Goal: Check status

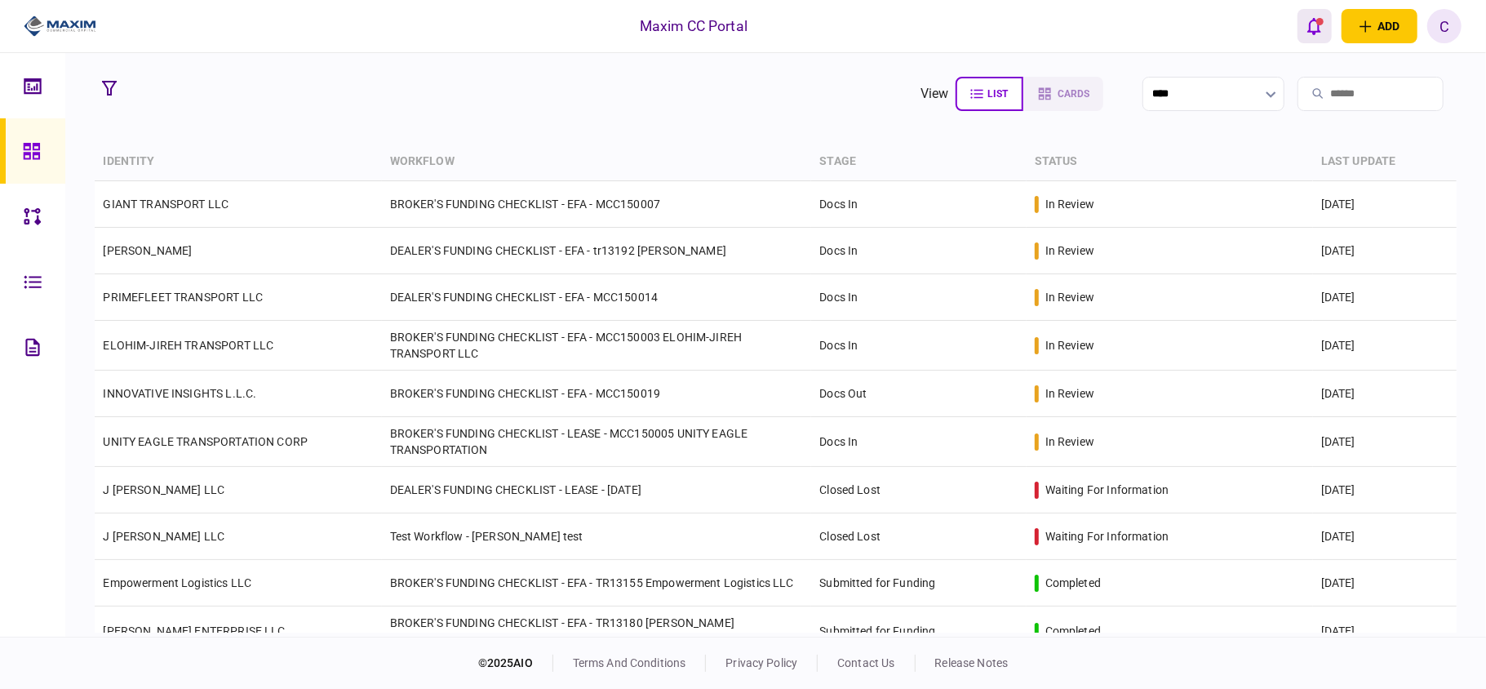
click at [1307, 29] on icon "open notifications list" at bounding box center [1314, 26] width 14 height 18
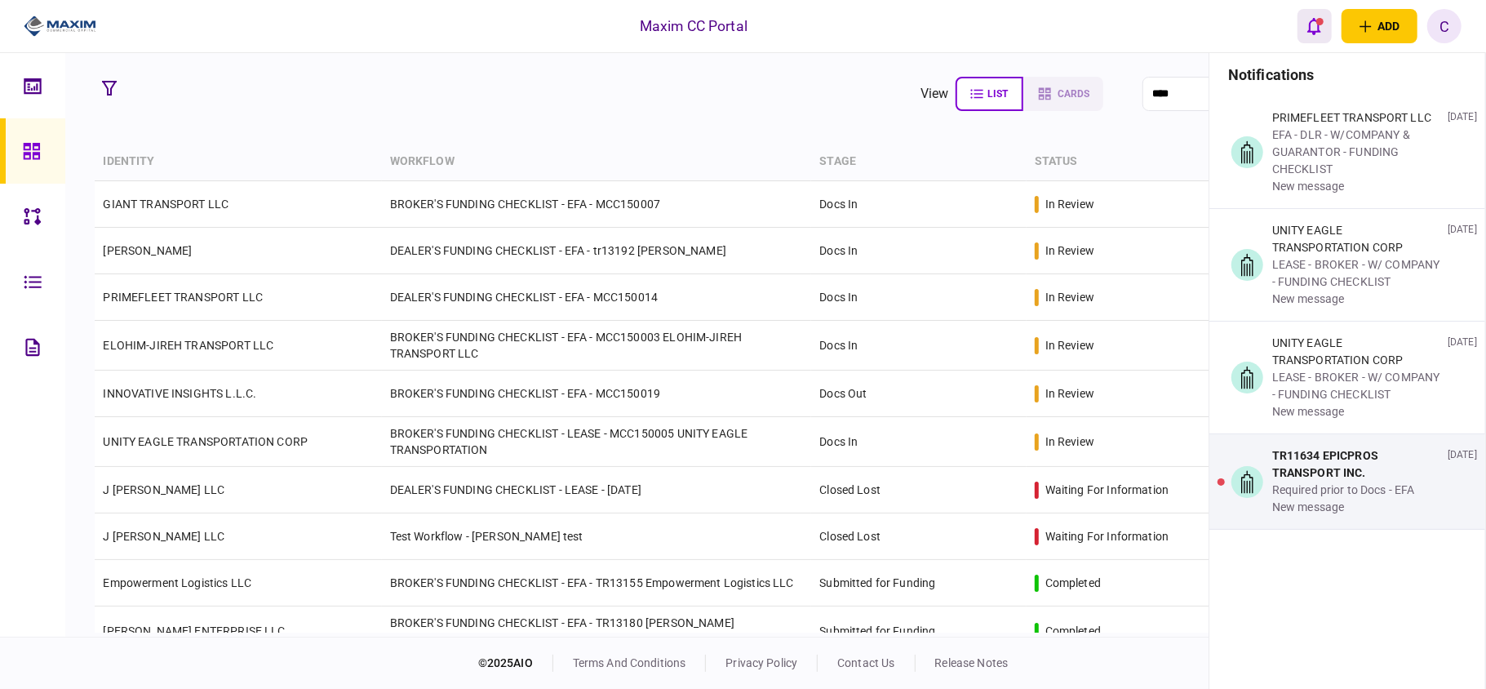
click at [1307, 29] on icon "open notifications list" at bounding box center [1314, 26] width 14 height 18
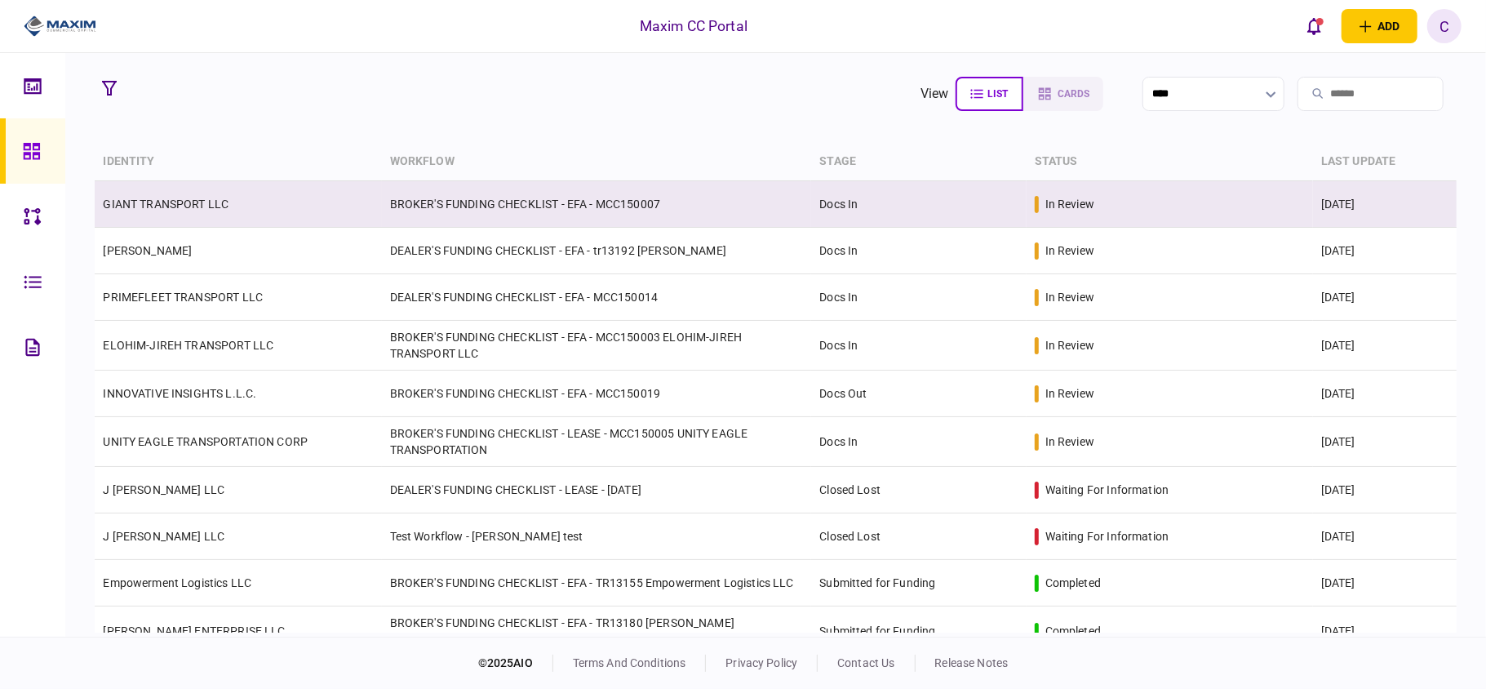
click at [461, 206] on td "BROKER'S FUNDING CHECKLIST - EFA - MCC150007" at bounding box center [597, 204] width 430 height 47
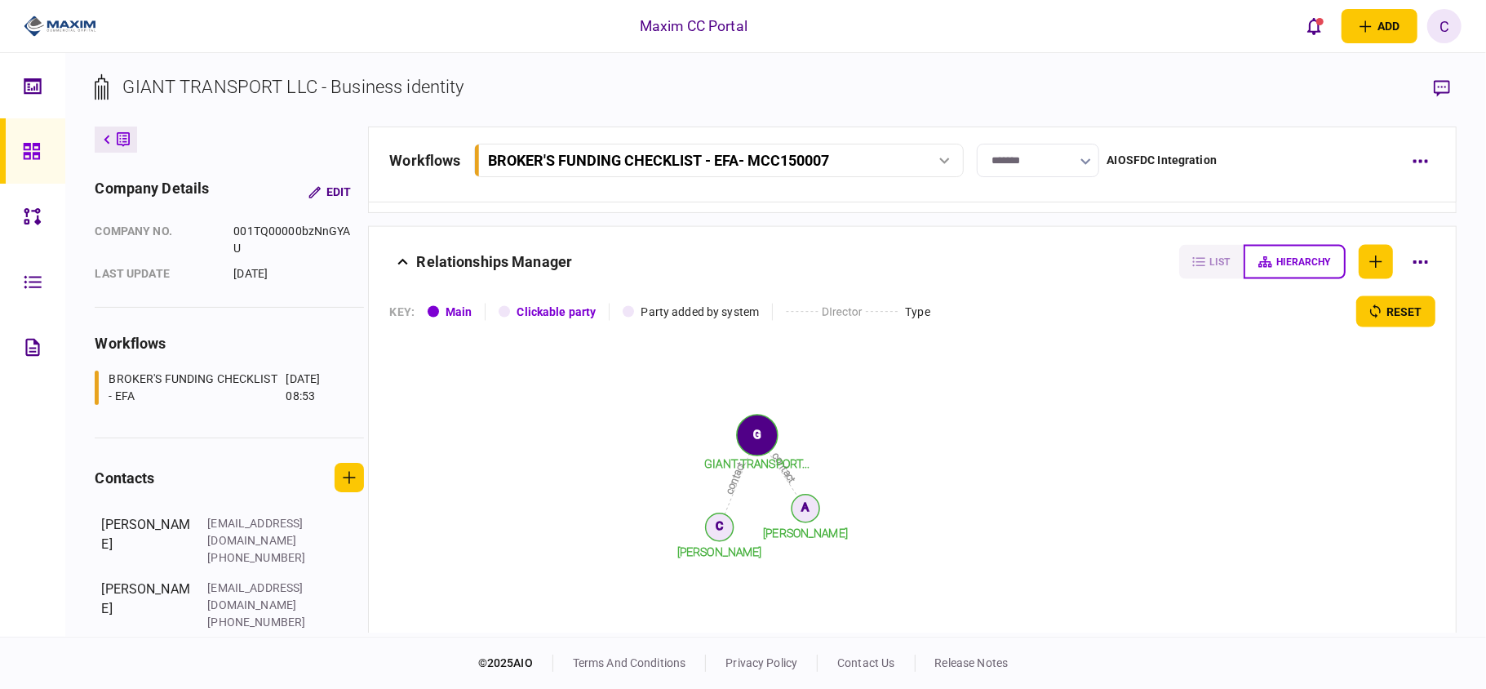
scroll to position [2005, 0]
